Goal: Transaction & Acquisition: Purchase product/service

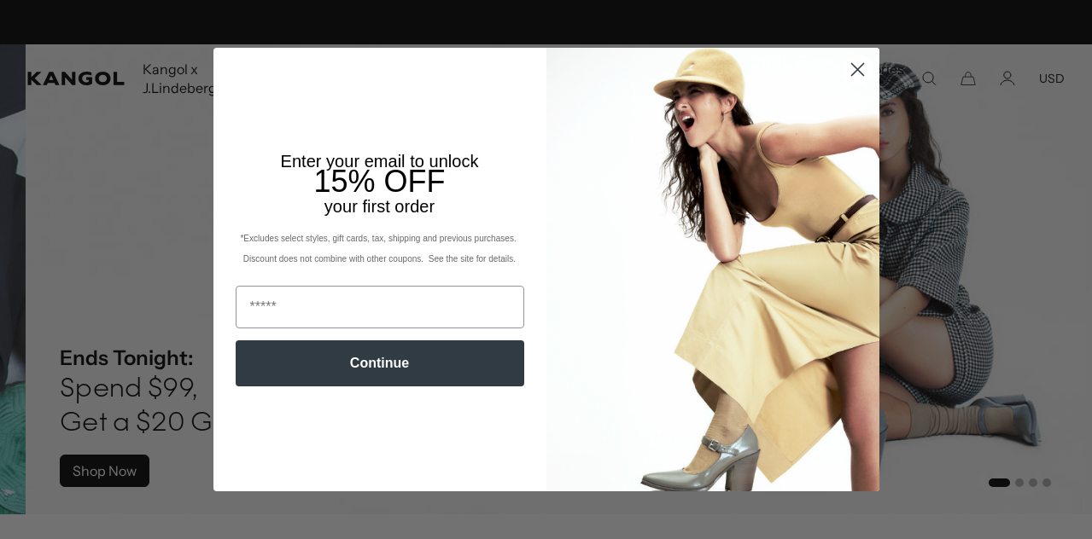
scroll to position [0, 352]
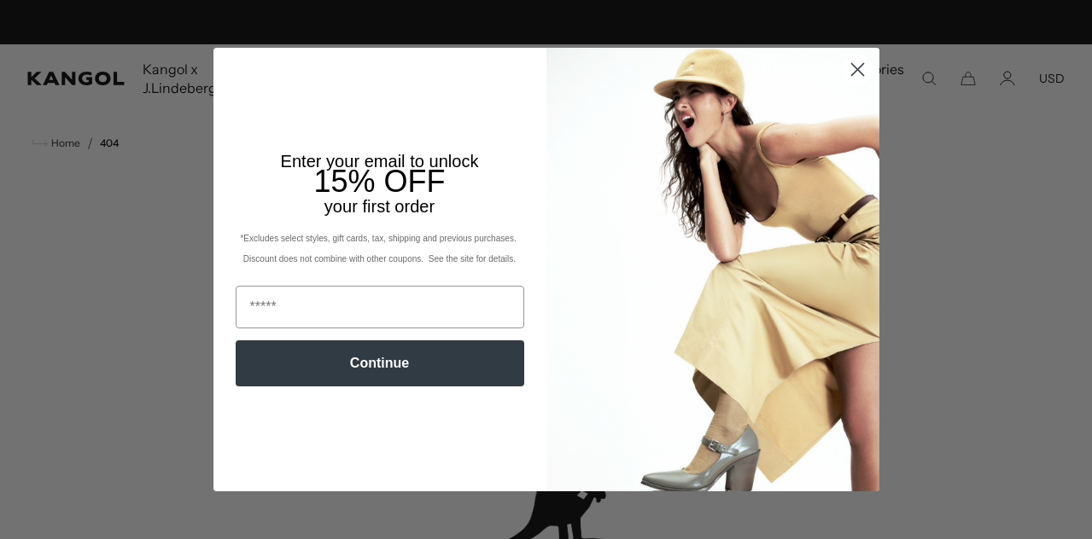
scroll to position [0, 352]
